Goal: Information Seeking & Learning: Find specific fact

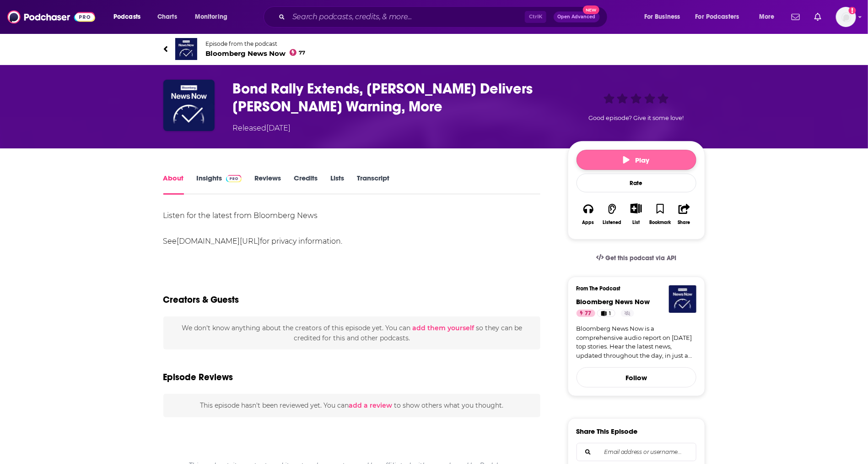
drag, startPoint x: 619, startPoint y: 156, endPoint x: 607, endPoint y: 168, distance: 17.5
click at [619, 156] on button "Play" at bounding box center [637, 160] width 120 height 20
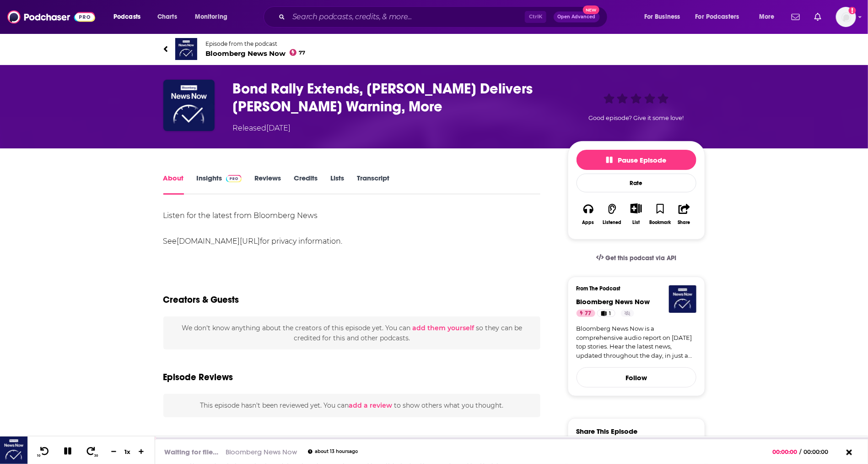
click at [362, 174] on link "Transcript" at bounding box center [373, 184] width 33 height 21
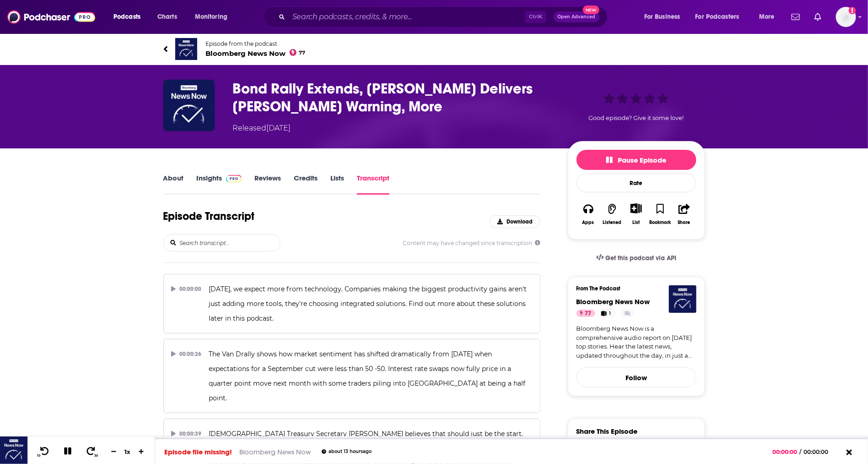
click at [211, 240] on input "search" at bounding box center [229, 242] width 101 height 16
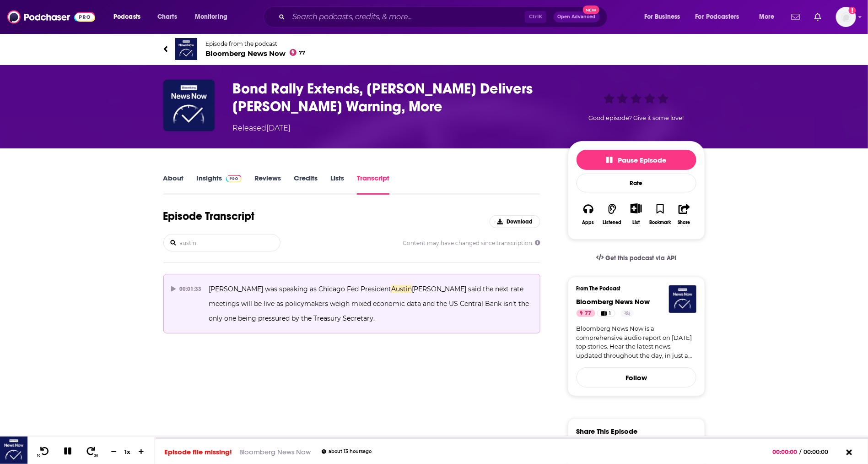
type input "austin"
click at [271, 304] on span "[PERSON_NAME] said the next rate meetings will be live as policymakers weigh mi…" at bounding box center [370, 304] width 322 height 38
click at [175, 286] on icon at bounding box center [173, 288] width 5 height 5
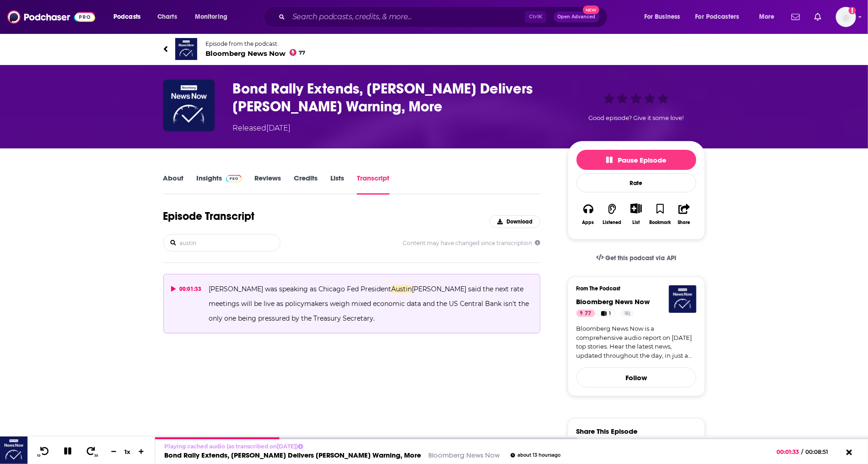
click at [300, 324] on p "[PERSON_NAME] was speaking as Chicago Fed President [PERSON_NAME] said the next…" at bounding box center [371, 304] width 324 height 44
click at [639, 154] on button "Pause Episode" at bounding box center [637, 160] width 120 height 20
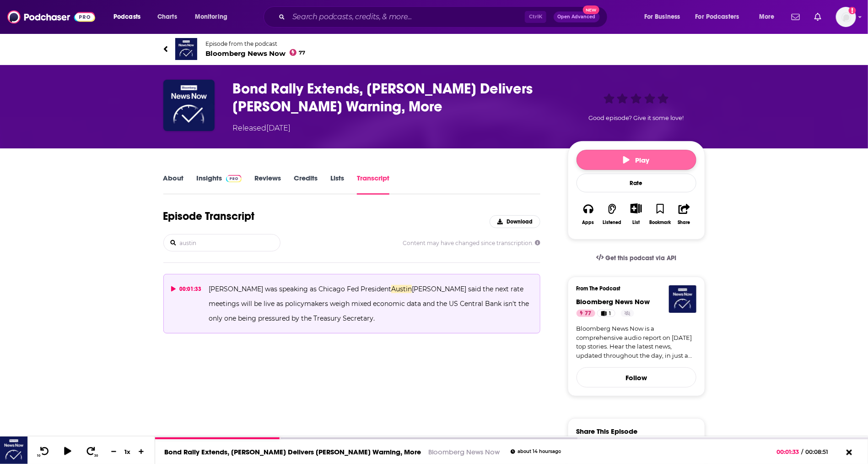
click at [639, 154] on button "Play" at bounding box center [637, 160] width 120 height 20
click at [292, 296] on p "[PERSON_NAME] was speaking as Chicago Fed President [PERSON_NAME] said the next…" at bounding box center [371, 304] width 324 height 44
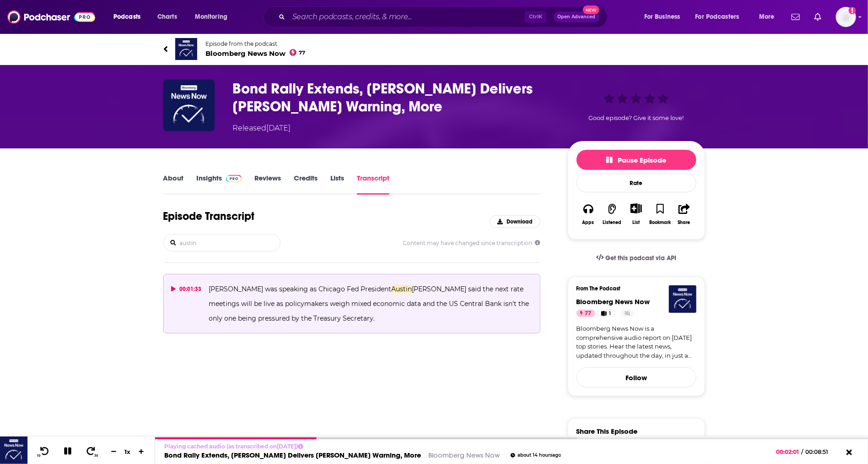
click at [173, 287] on icon at bounding box center [173, 288] width 5 height 5
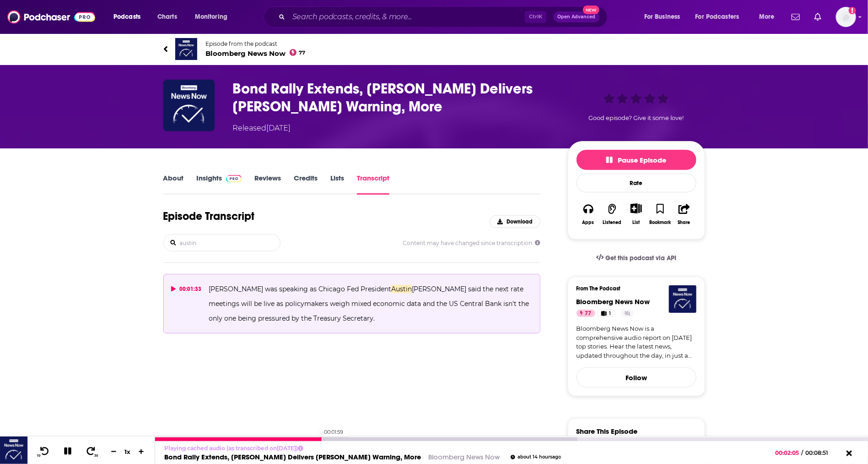
click at [315, 438] on div at bounding box center [239, 439] width 168 height 4
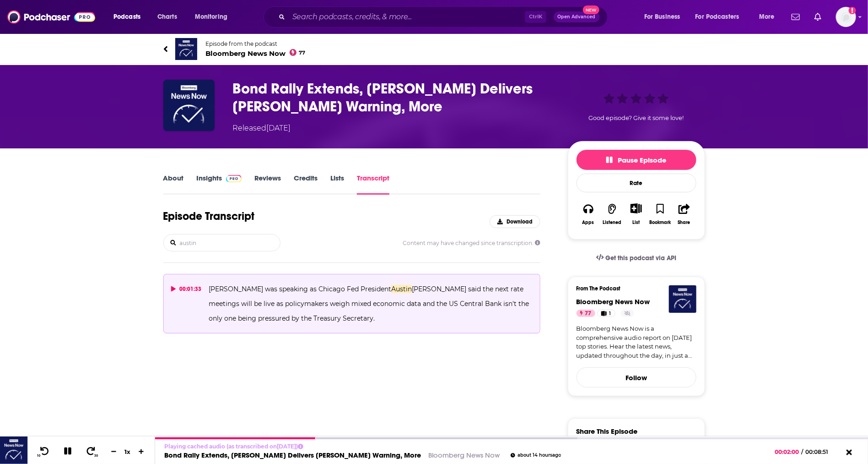
click at [217, 306] on span "[PERSON_NAME] said the next rate meetings will be live as policymakers weigh mi…" at bounding box center [370, 304] width 322 height 38
click at [176, 288] on div "00:01:33" at bounding box center [186, 289] width 31 height 15
click at [259, 241] on input "austin" at bounding box center [229, 242] width 101 height 16
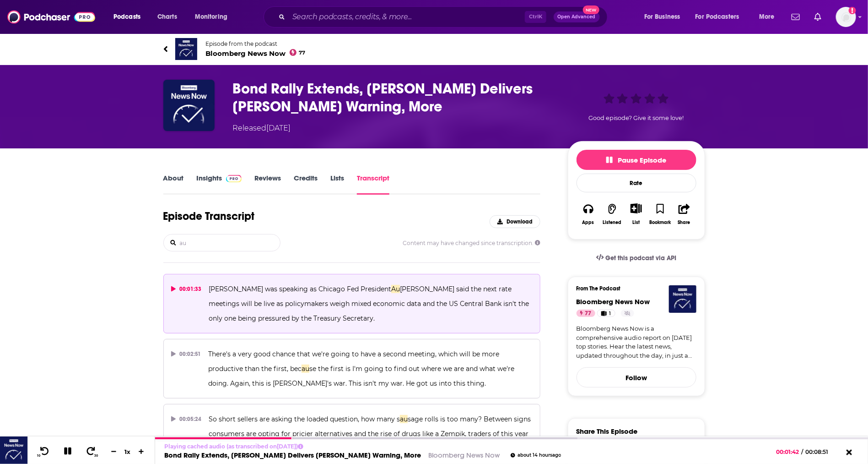
type input "a"
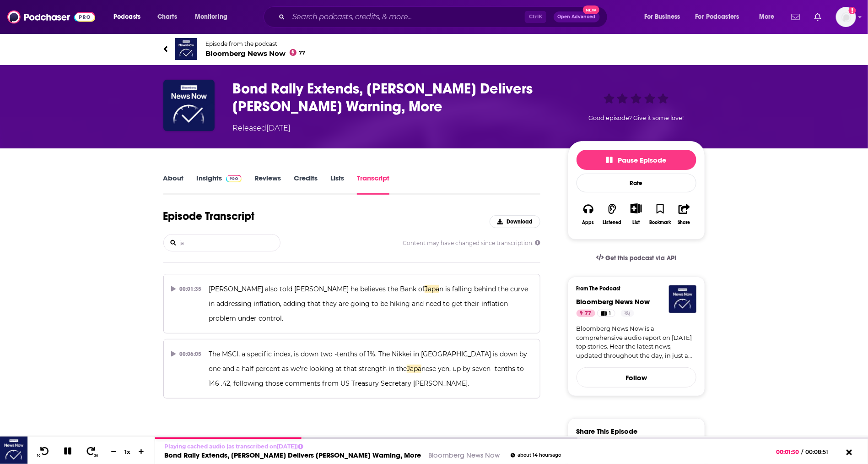
type input "j"
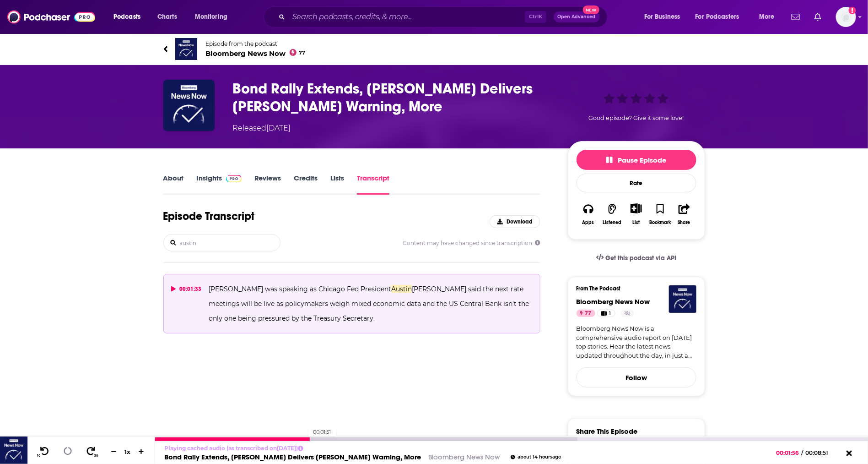
click at [304, 438] on div at bounding box center [232, 439] width 155 height 4
click at [301, 440] on div at bounding box center [228, 439] width 146 height 4
click at [292, 438] on div at bounding box center [229, 439] width 149 height 4
click at [282, 439] on div at bounding box center [224, 439] width 139 height 4
click at [274, 442] on div "Playing cached audio (as transcribed on [DATE] ) Bond Rally Extends, [PERSON_NA…" at bounding box center [511, 452] width 713 height 23
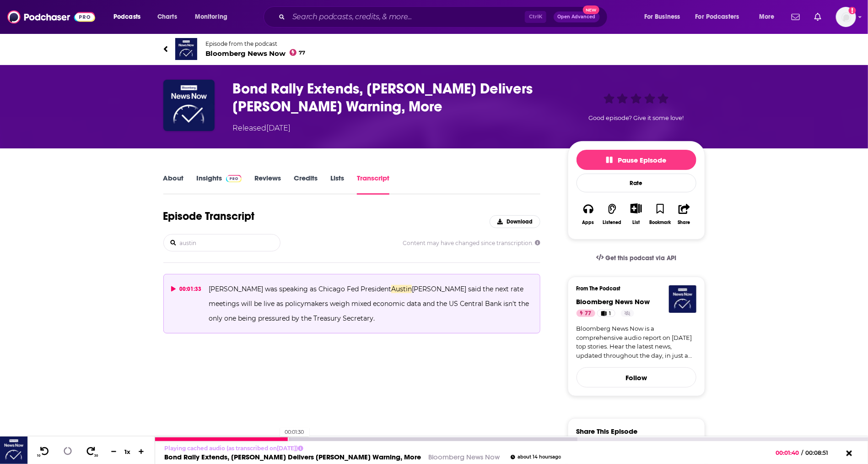
click at [276, 438] on div at bounding box center [222, 439] width 134 height 4
click at [276, 438] on div at bounding box center [228, 439] width 147 height 4
click at [273, 440] on div at bounding box center [229, 439] width 148 height 4
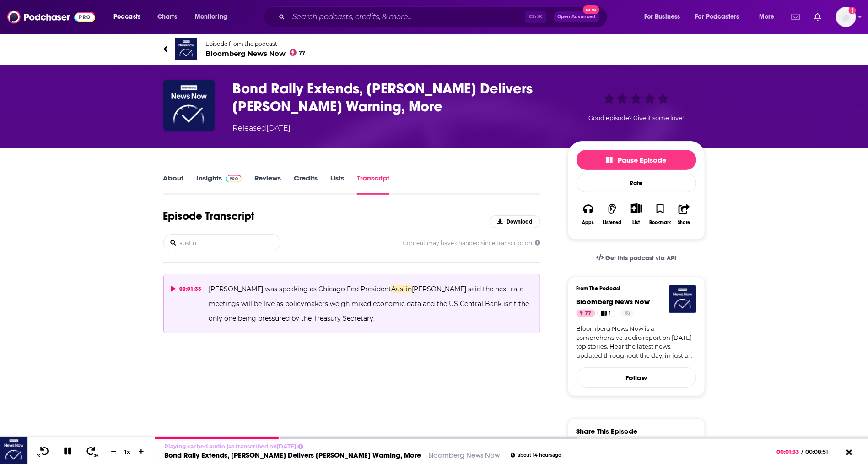
click at [257, 249] on input "austin" at bounding box center [229, 242] width 101 height 16
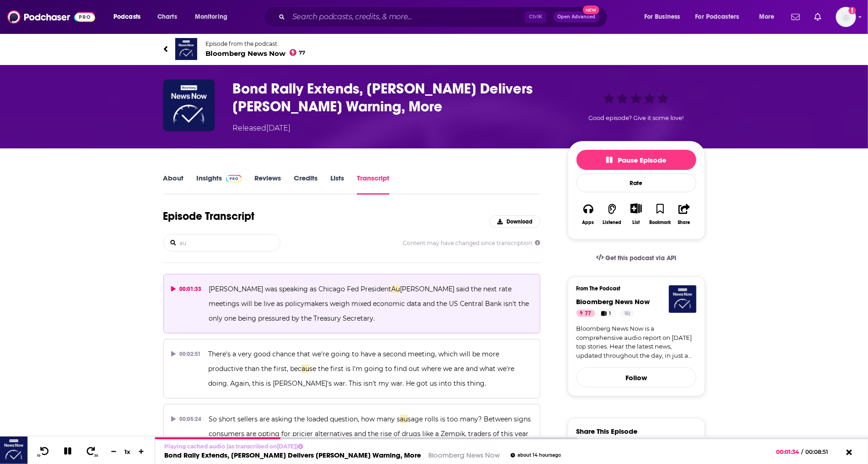
type input "a"
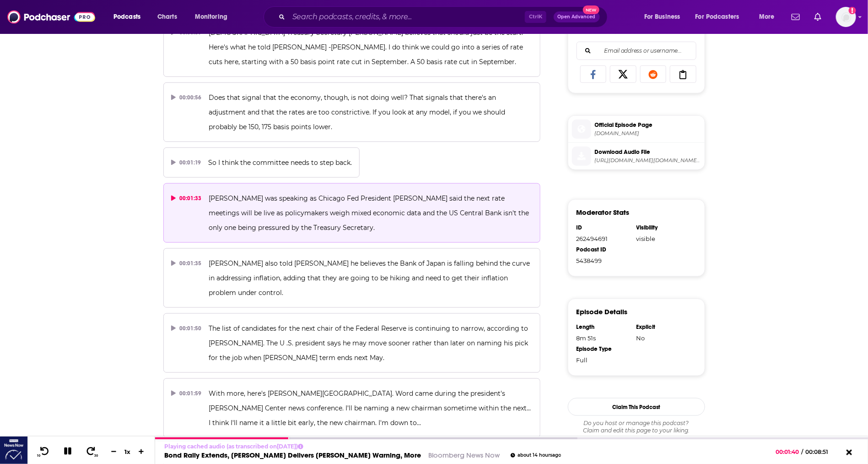
scroll to position [401, 0]
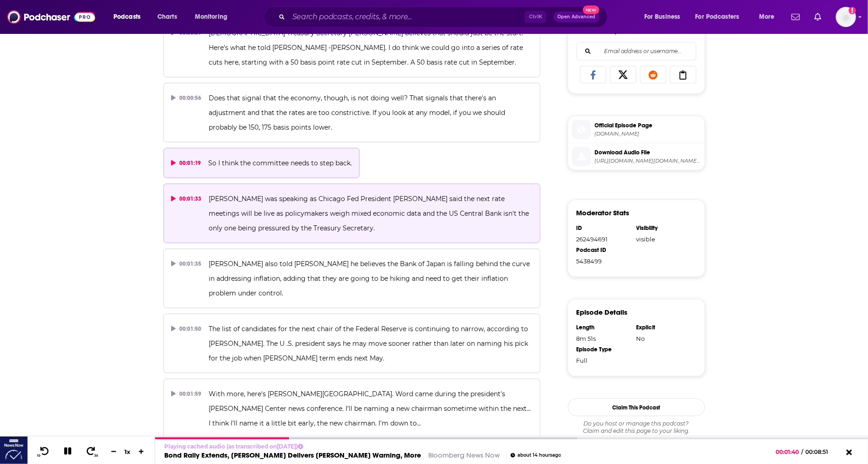
click at [292, 157] on button "00:01:19 So I think the committee needs to step back." at bounding box center [261, 163] width 197 height 30
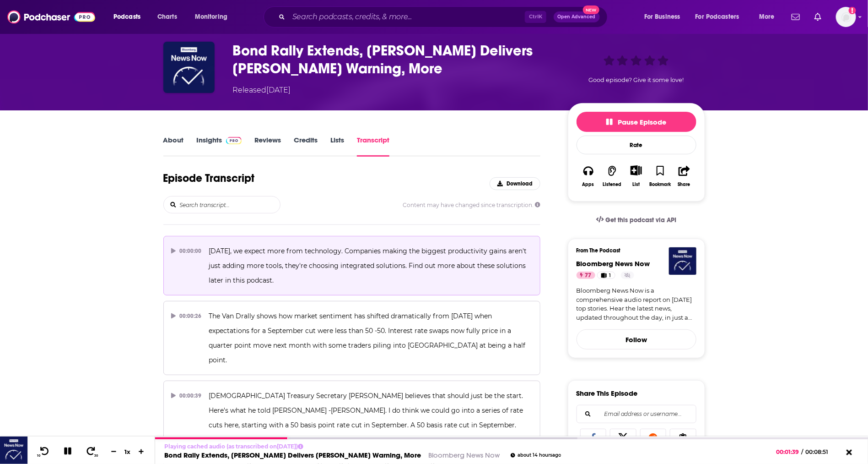
scroll to position [114, 0]
